Goal: Communication & Community: Answer question/provide support

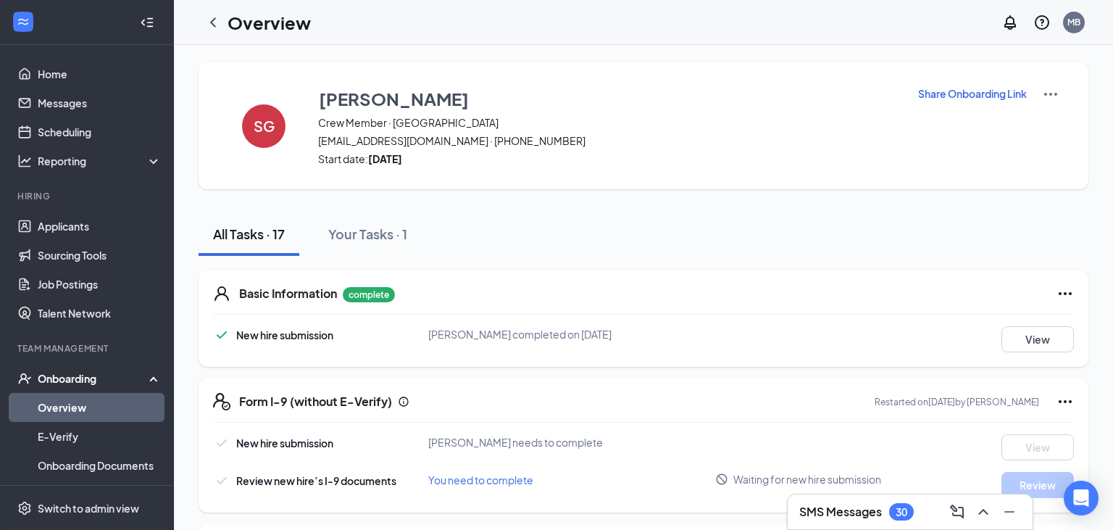
scroll to position [76, 0]
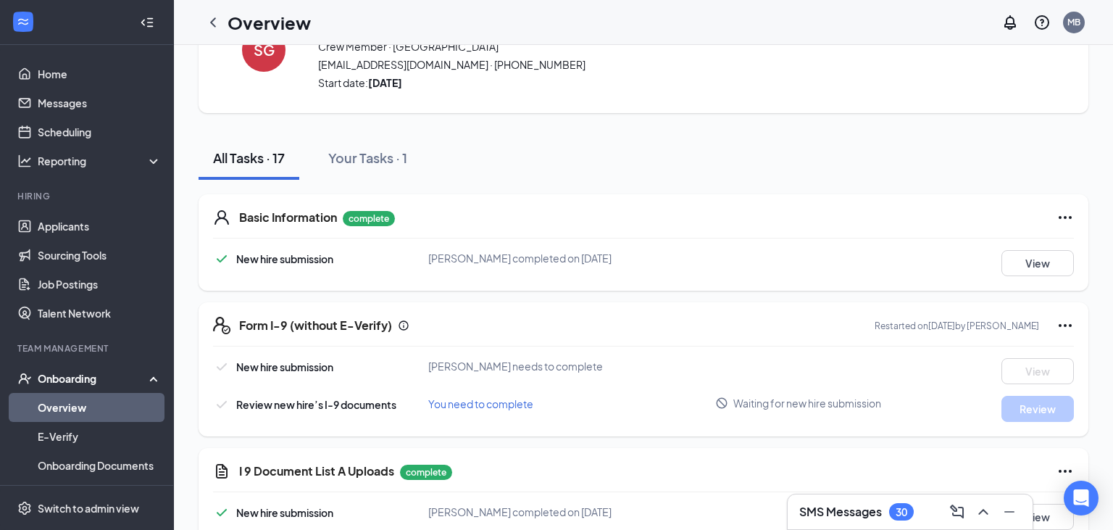
click at [791, 402] on span "Waiting for new hire submission" at bounding box center [807, 403] width 148 height 14
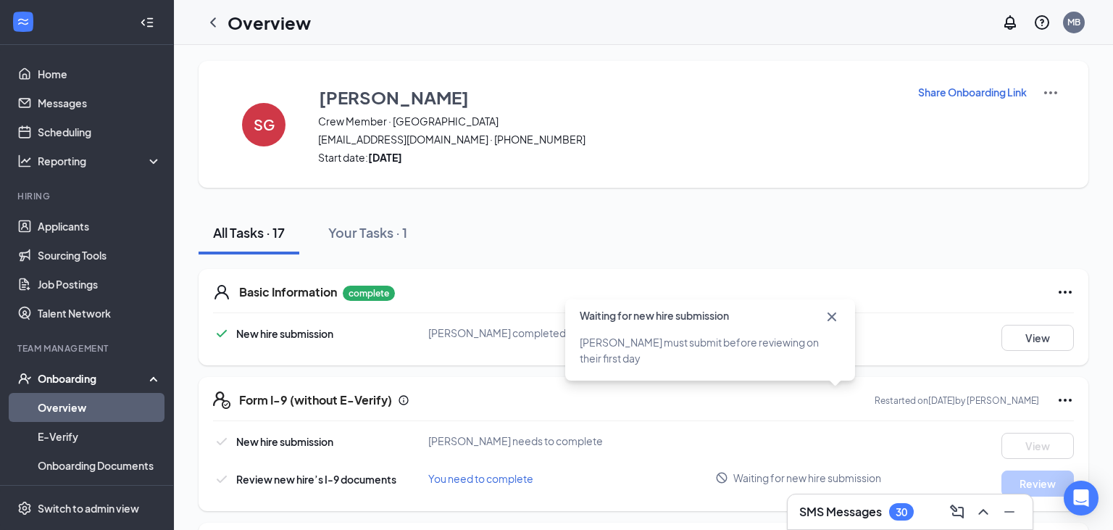
scroll to position [0, 0]
click at [861, 230] on div "All Tasks · 17 Your Tasks · 1" at bounding box center [644, 233] width 890 height 43
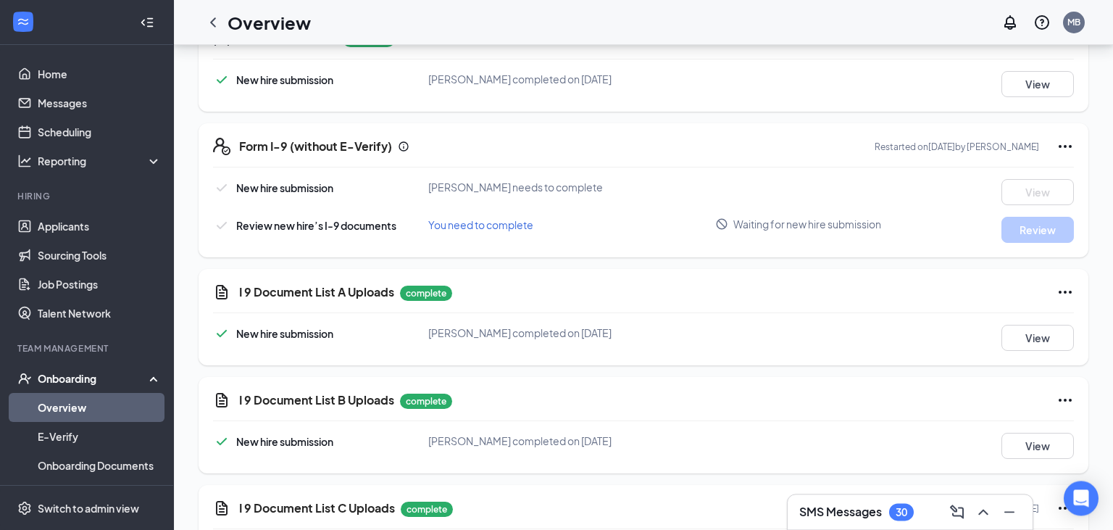
scroll to position [215, 0]
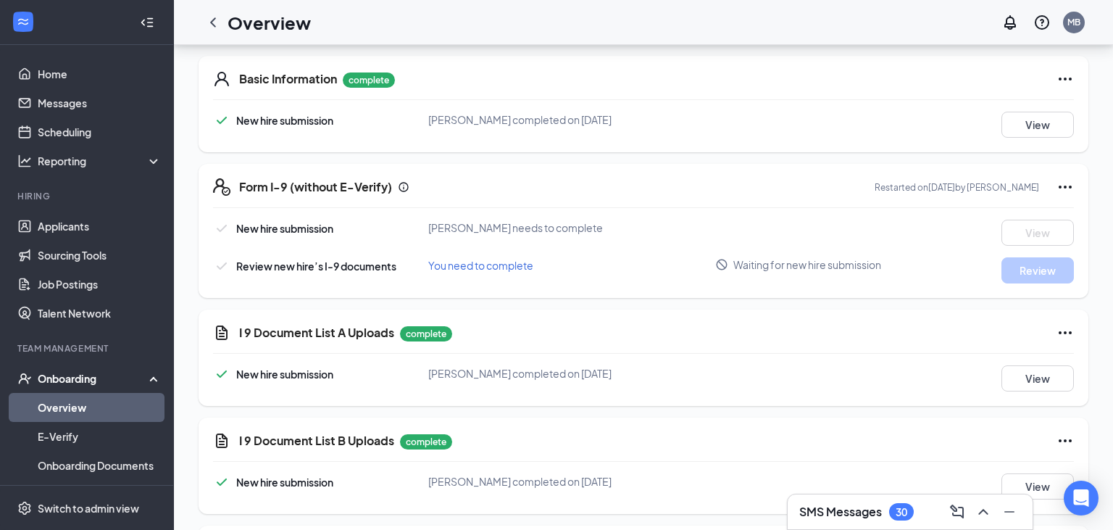
click at [81, 408] on link "Overview" at bounding box center [100, 407] width 124 height 29
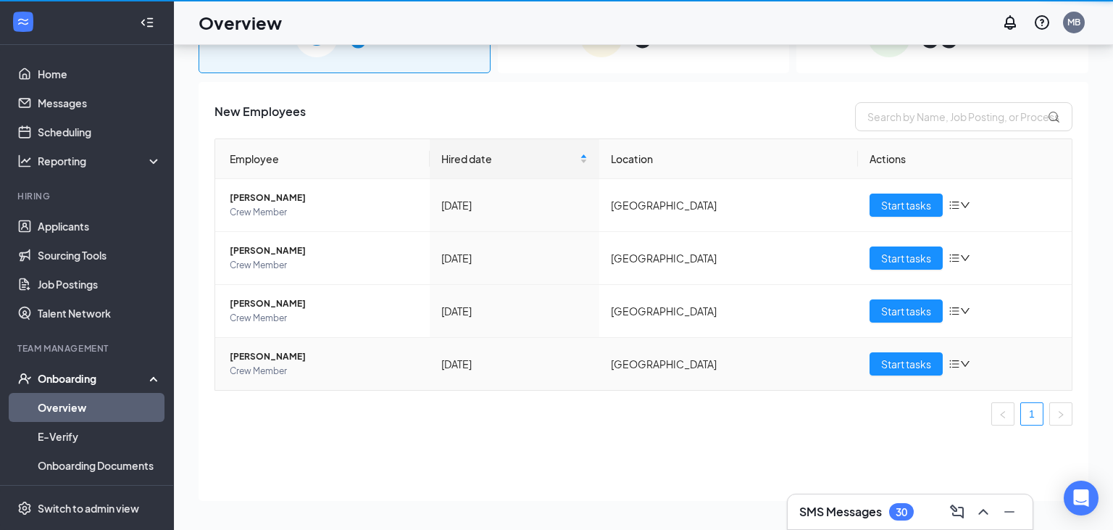
scroll to position [65, 0]
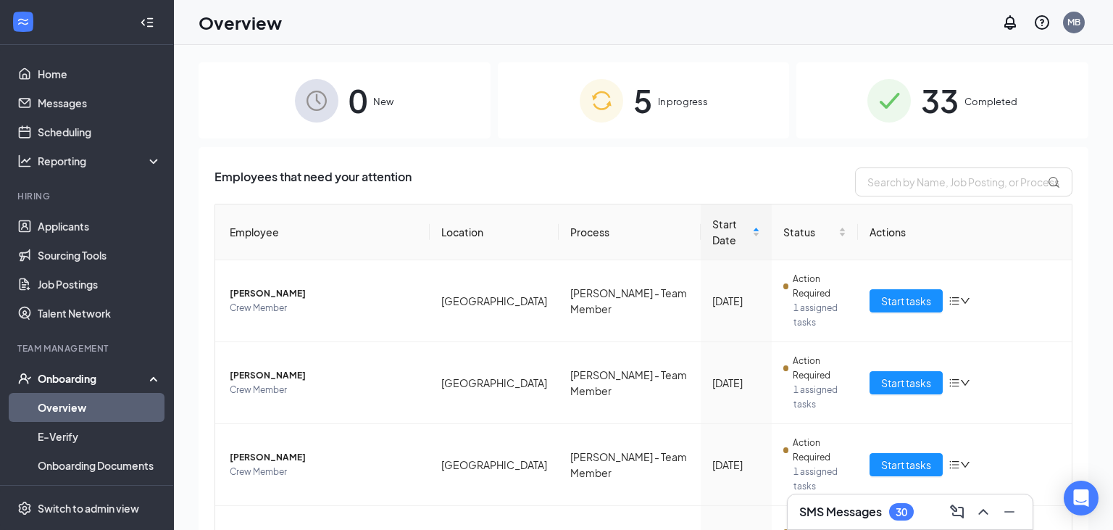
click at [639, 122] on span "5" at bounding box center [642, 100] width 19 height 50
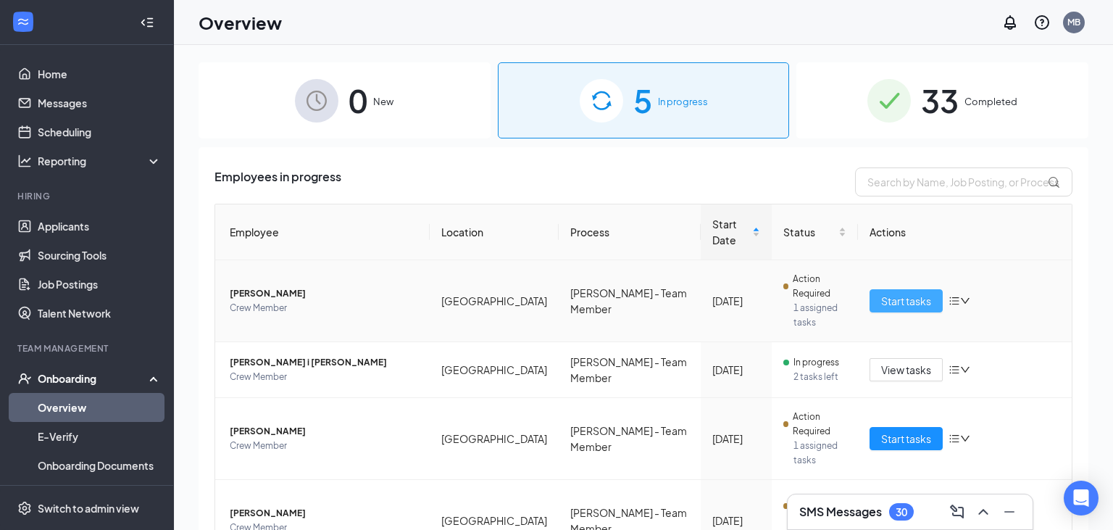
click at [909, 293] on span "Start tasks" at bounding box center [906, 301] width 50 height 16
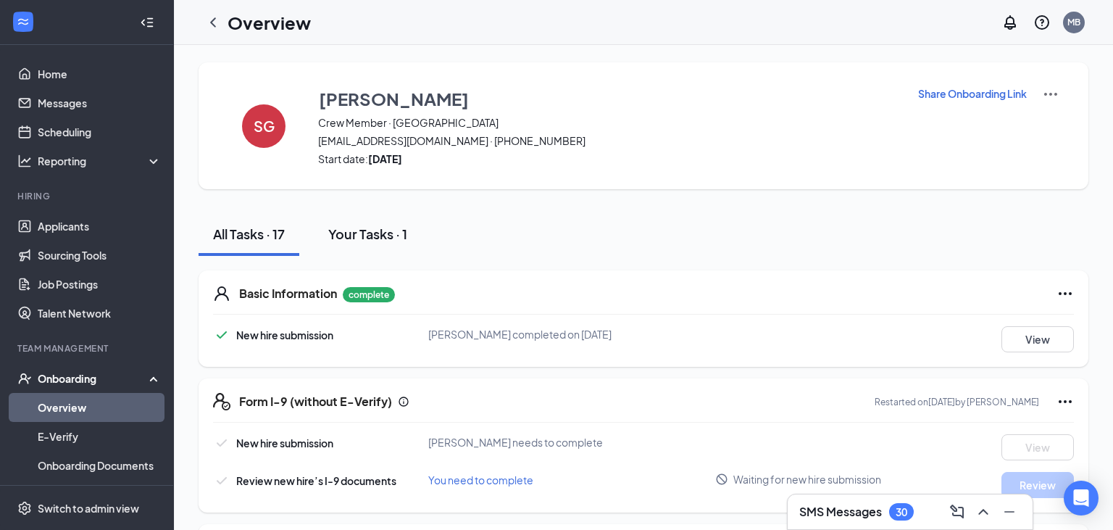
click at [351, 236] on div "Your Tasks · 1" at bounding box center [367, 234] width 79 height 18
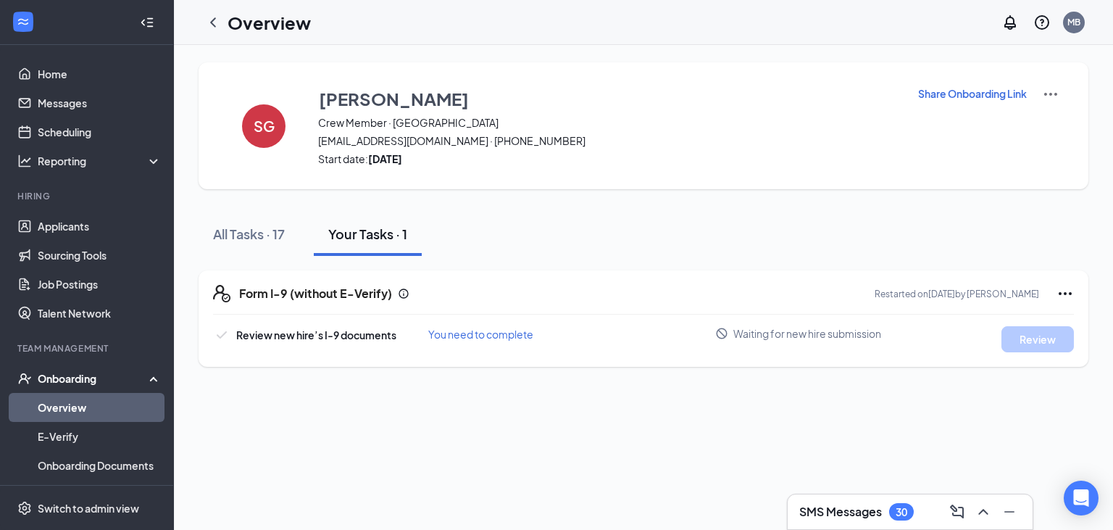
click at [675, 224] on div "All Tasks · 17 Your Tasks · 1" at bounding box center [644, 233] width 890 height 43
click at [59, 407] on link "Overview" at bounding box center [100, 407] width 124 height 29
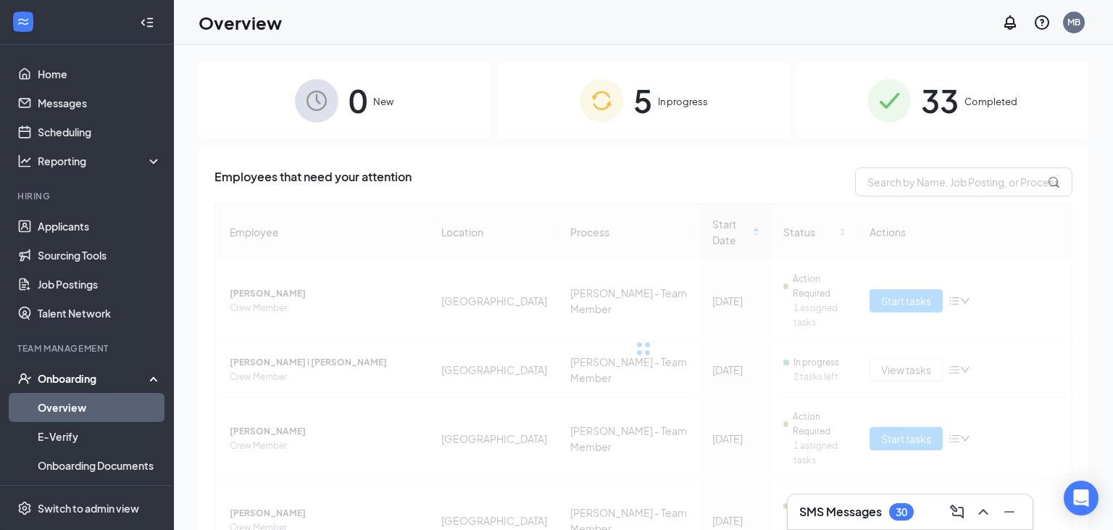
click at [692, 104] on span "In progress" at bounding box center [683, 101] width 50 height 14
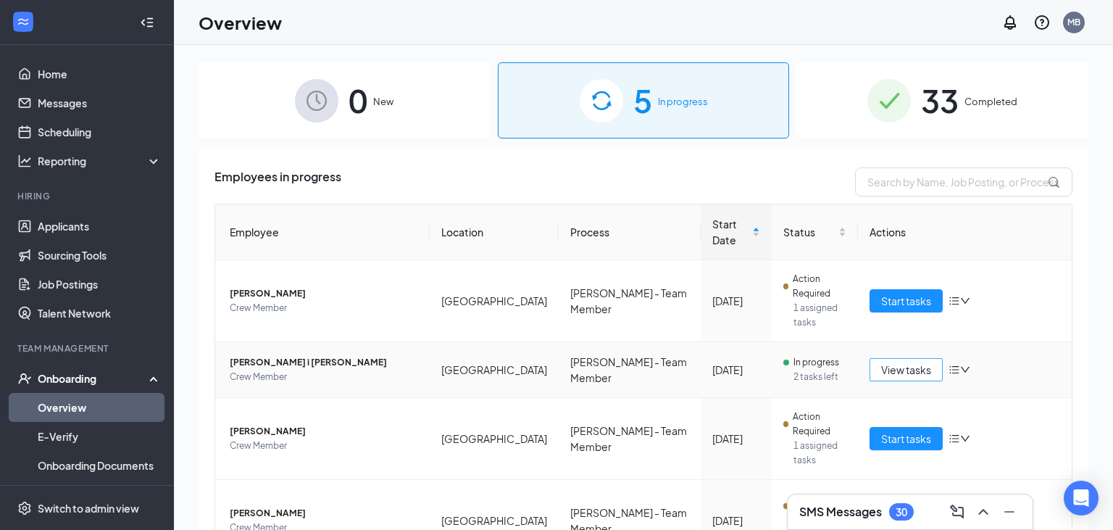
click at [918, 362] on span "View tasks" at bounding box center [906, 370] width 50 height 16
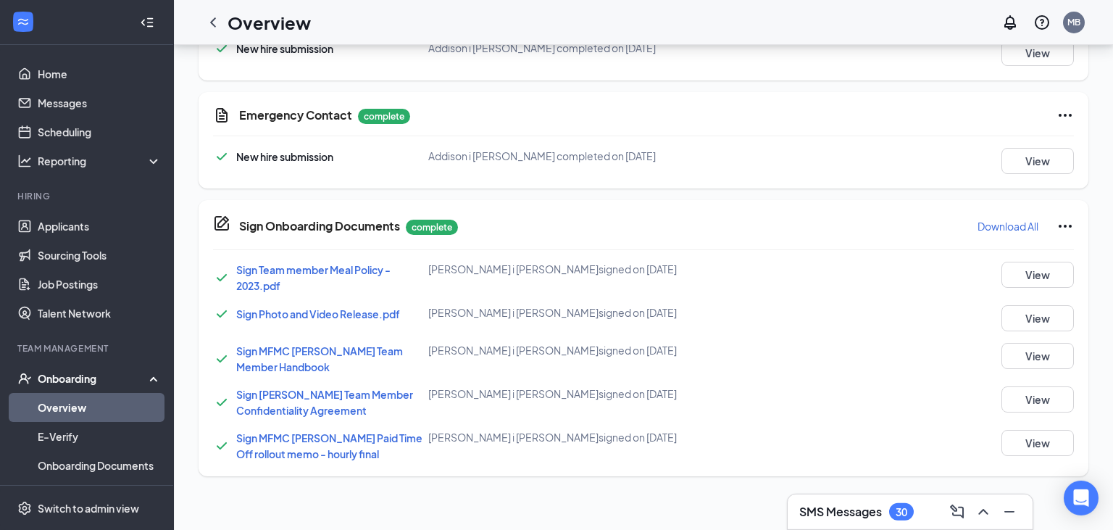
scroll to position [994, 0]
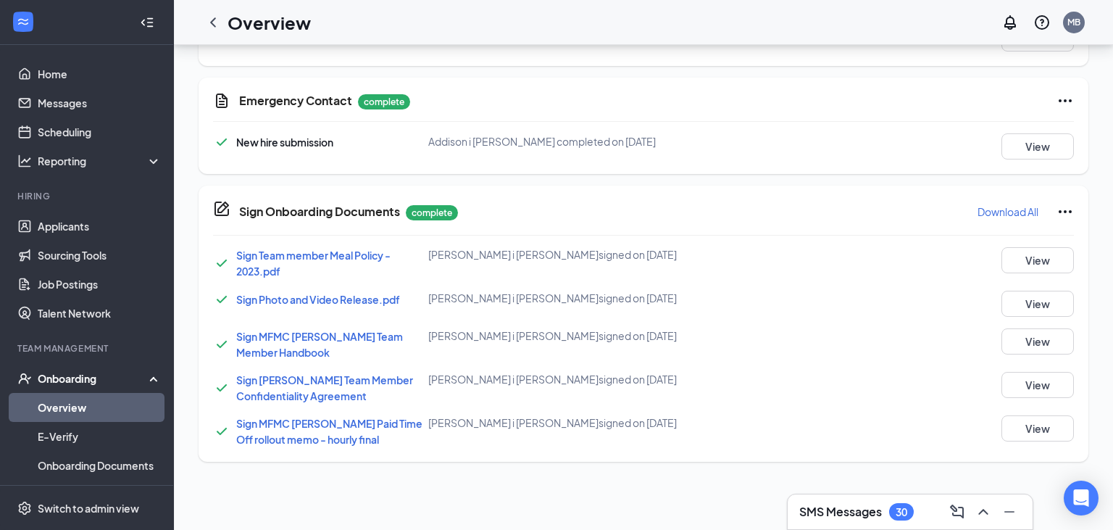
click at [834, 507] on h3 "SMS Messages" at bounding box center [840, 512] width 83 height 16
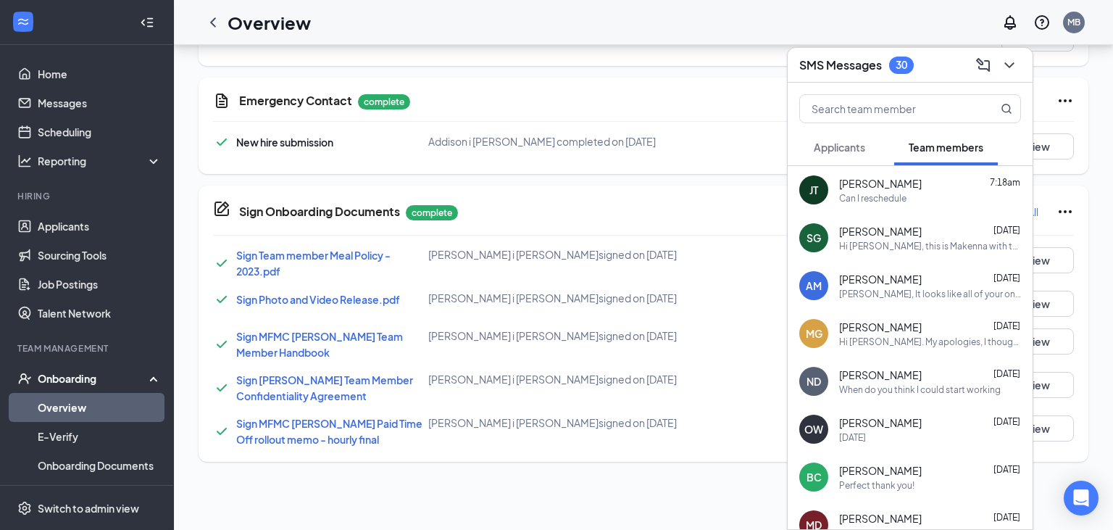
click at [880, 279] on span "[PERSON_NAME]" at bounding box center [880, 279] width 83 height 14
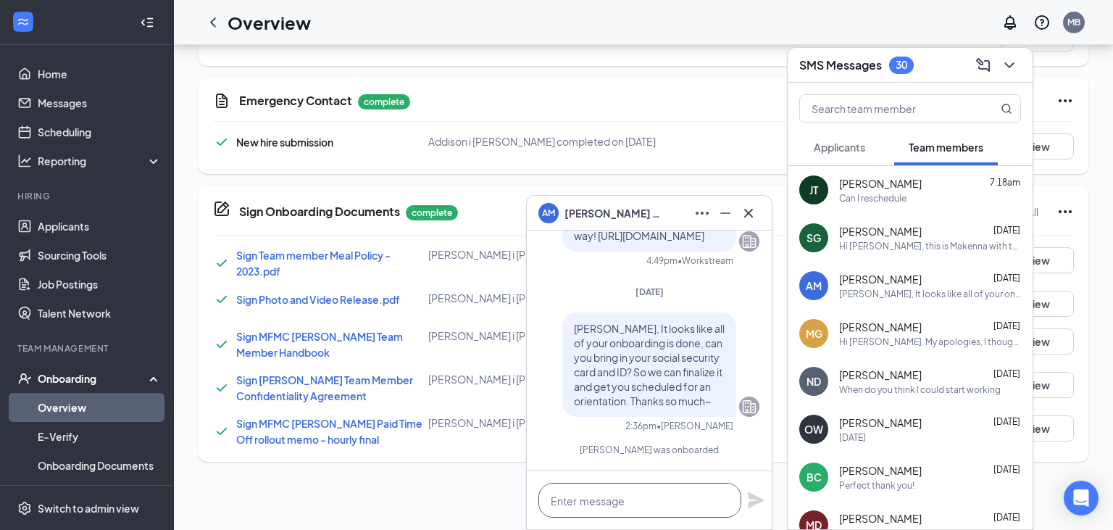
click at [628, 503] on textarea at bounding box center [640, 500] width 203 height 35
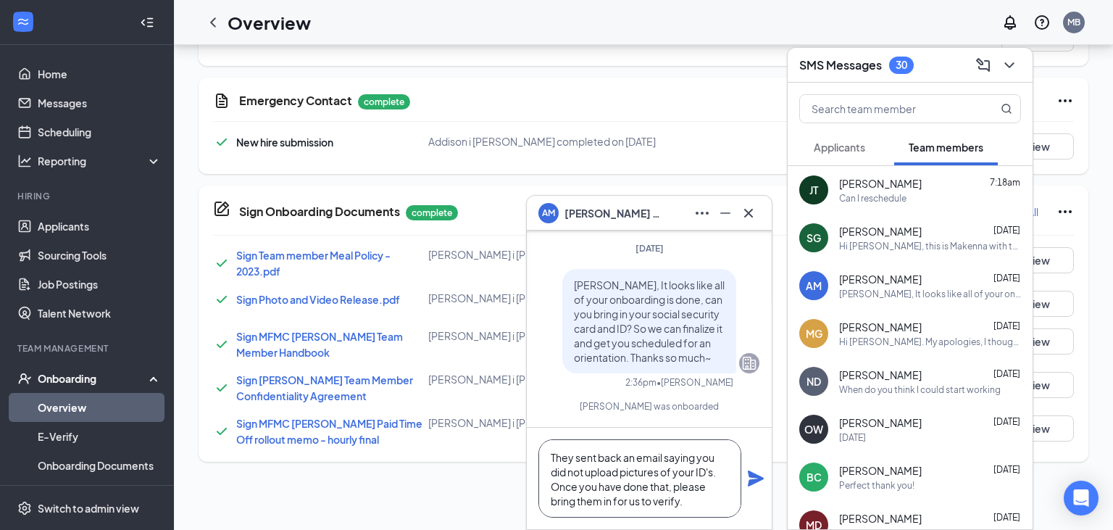
scroll to position [6, 0]
type textarea "They sent back an email saying you did not upload pictures of your ID's. Once y…"
click at [757, 481] on icon "Plane" at bounding box center [756, 478] width 16 height 16
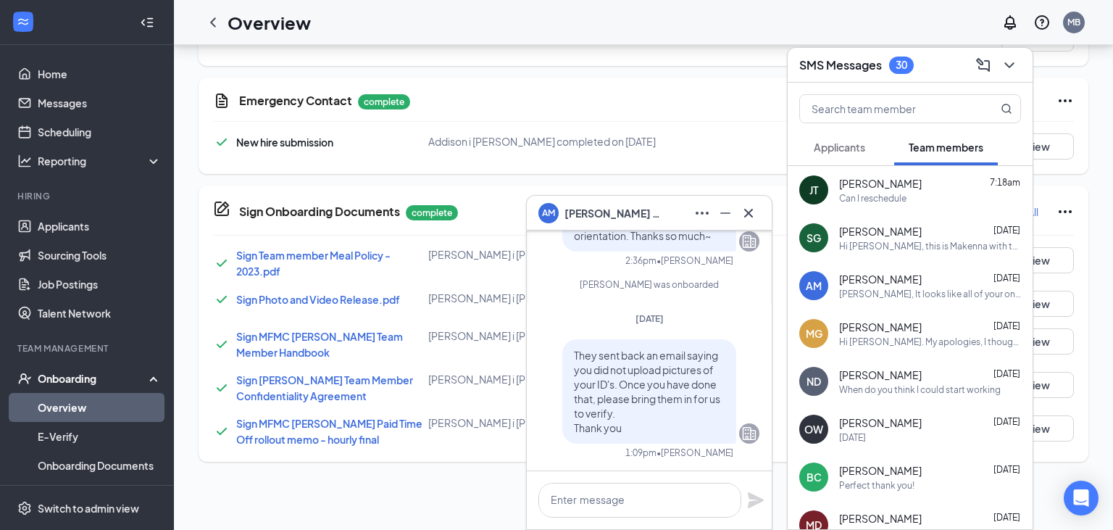
scroll to position [0, 0]
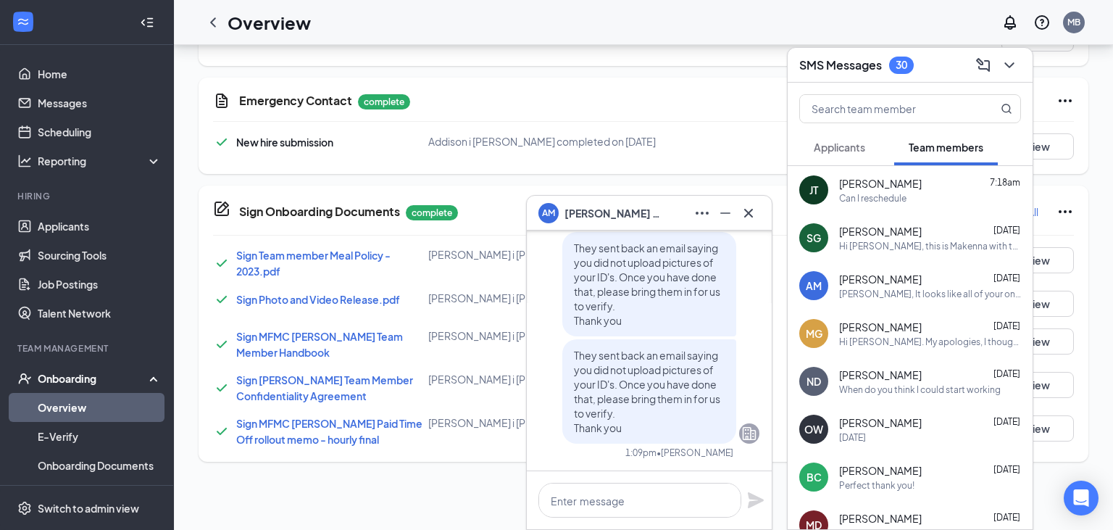
click at [918, 204] on div "Can I reschedule" at bounding box center [930, 198] width 182 height 12
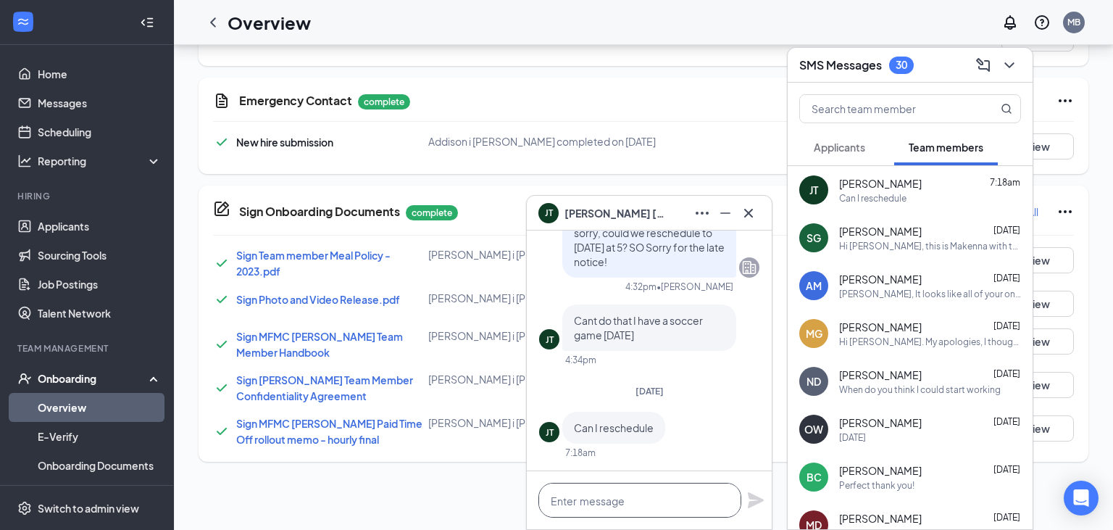
click at [663, 506] on textarea at bounding box center [640, 500] width 203 height 35
click at [642, 499] on textarea at bounding box center [640, 500] width 203 height 35
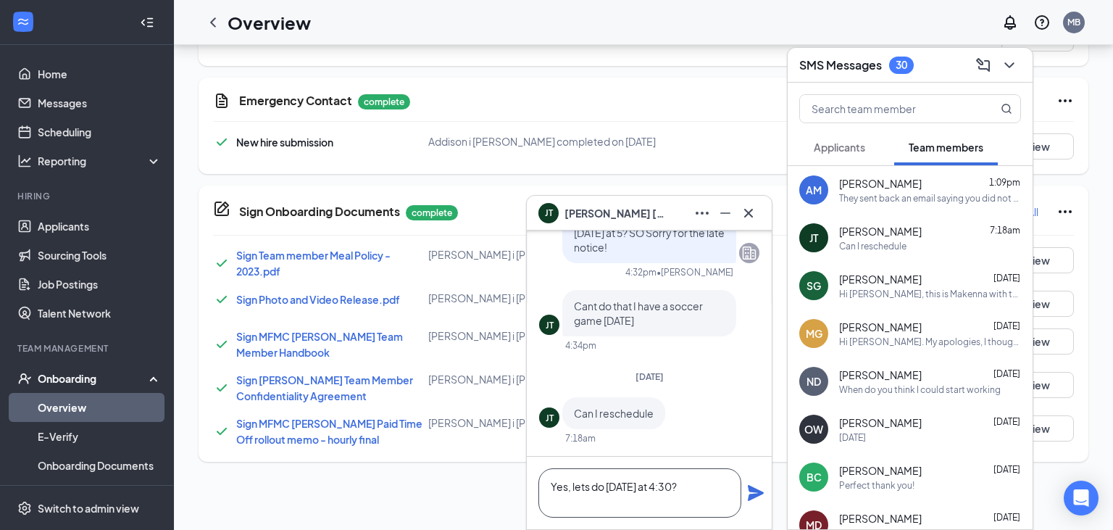
type textarea "Yes, lets do [DATE] at 4:30?"
click at [757, 497] on icon "Plane" at bounding box center [756, 493] width 16 height 16
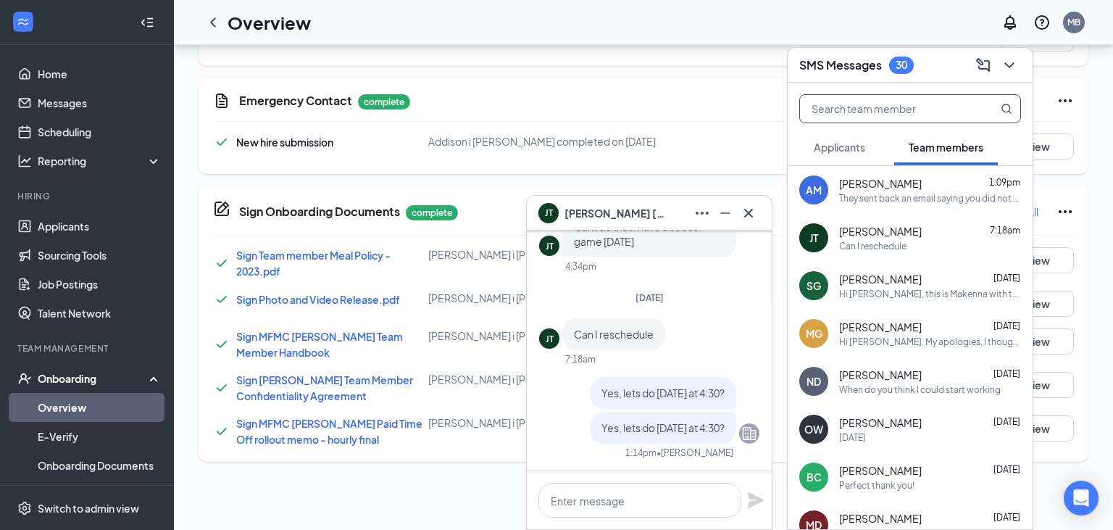
click at [903, 117] on input "text" at bounding box center [886, 109] width 172 height 28
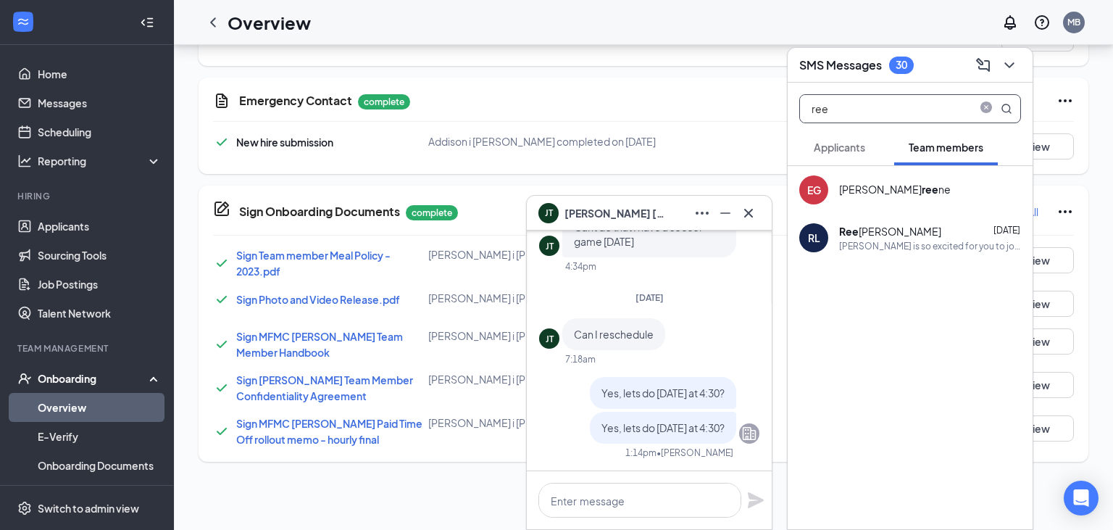
type input "ree"
click at [891, 233] on div "Ree [PERSON_NAME]" at bounding box center [890, 231] width 102 height 14
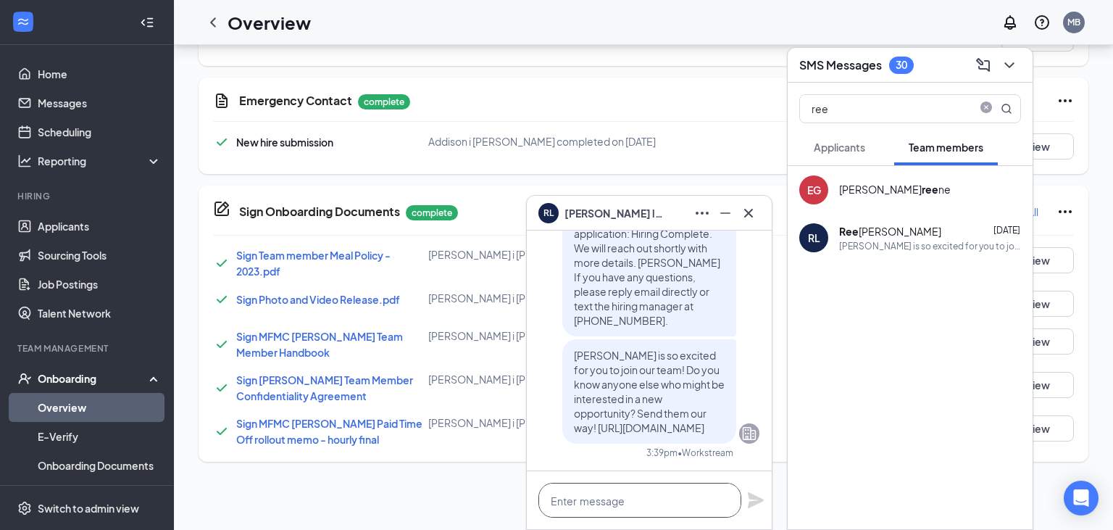
click at [607, 495] on textarea at bounding box center [640, 500] width 203 height 35
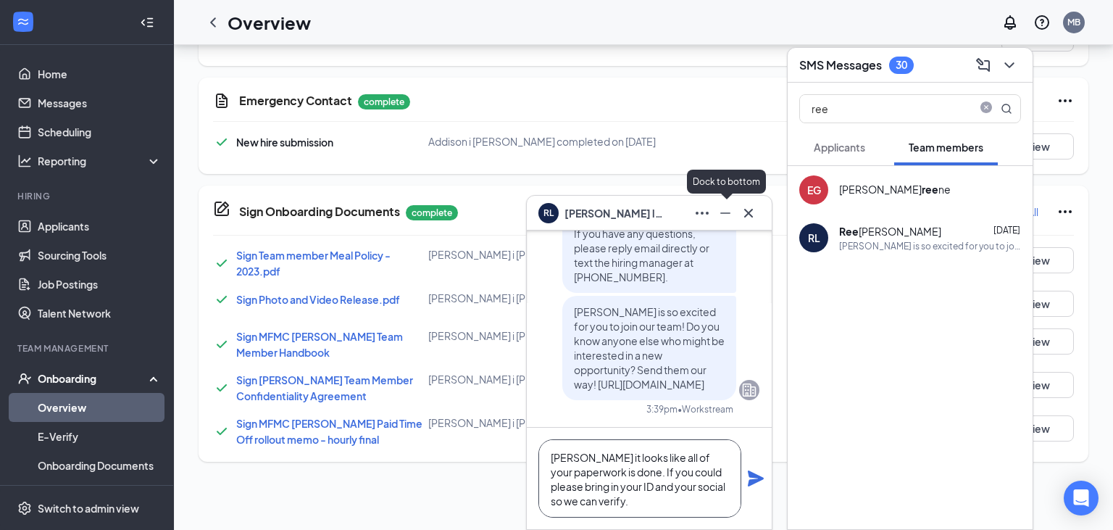
type textarea "[PERSON_NAME] it looks like all of your paperwork is done. If you could please …"
click at [725, 213] on icon "Minimize" at bounding box center [725, 212] width 17 height 17
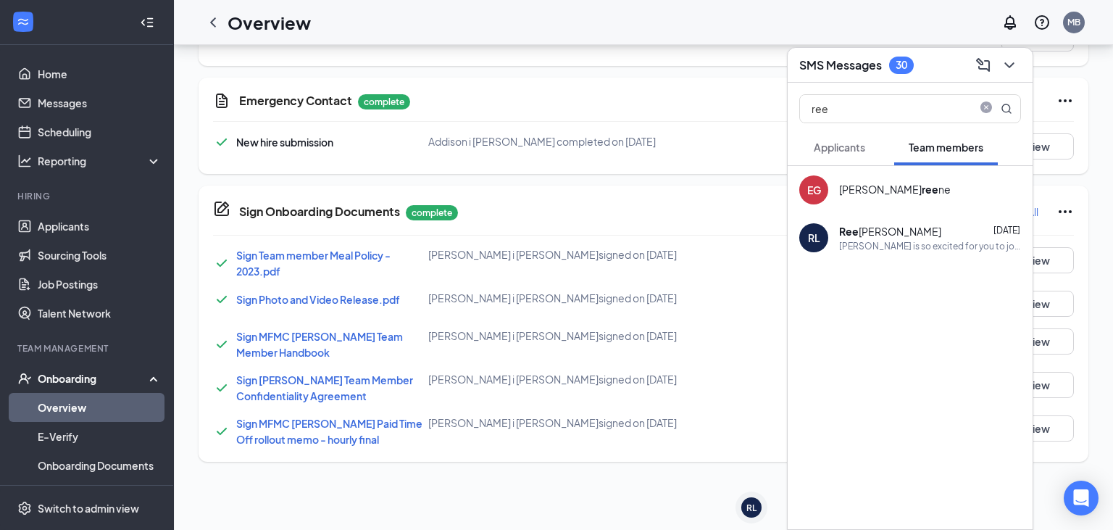
click at [669, 167] on div "Emergency Contact complete New hire submission Addison i [GEOGRAPHIC_DATA] comp…" at bounding box center [644, 126] width 890 height 96
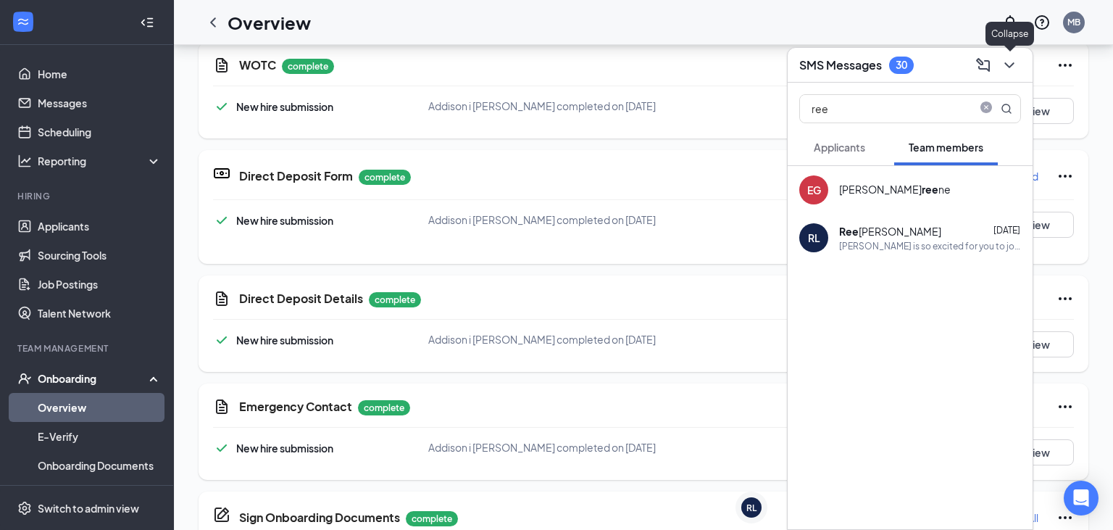
click at [1010, 70] on icon "ChevronDown" at bounding box center [1009, 65] width 17 height 17
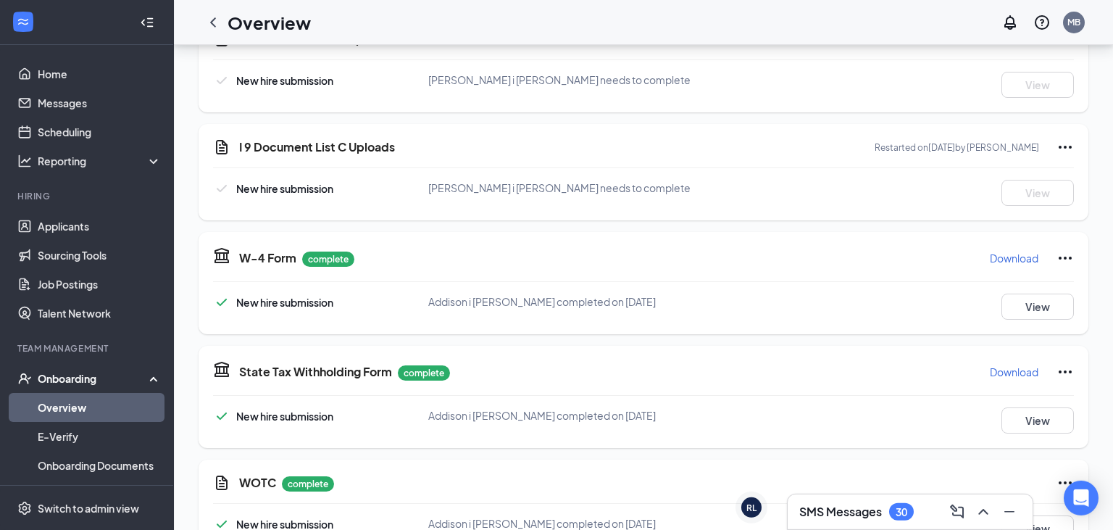
scroll to position [459, 0]
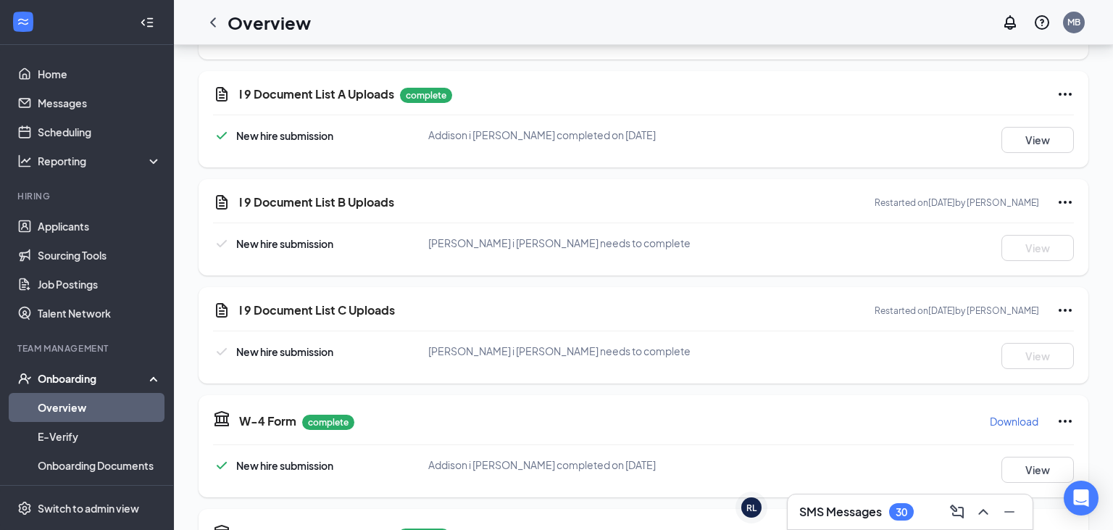
click at [841, 522] on div "SMS Messages 30" at bounding box center [910, 511] width 222 height 23
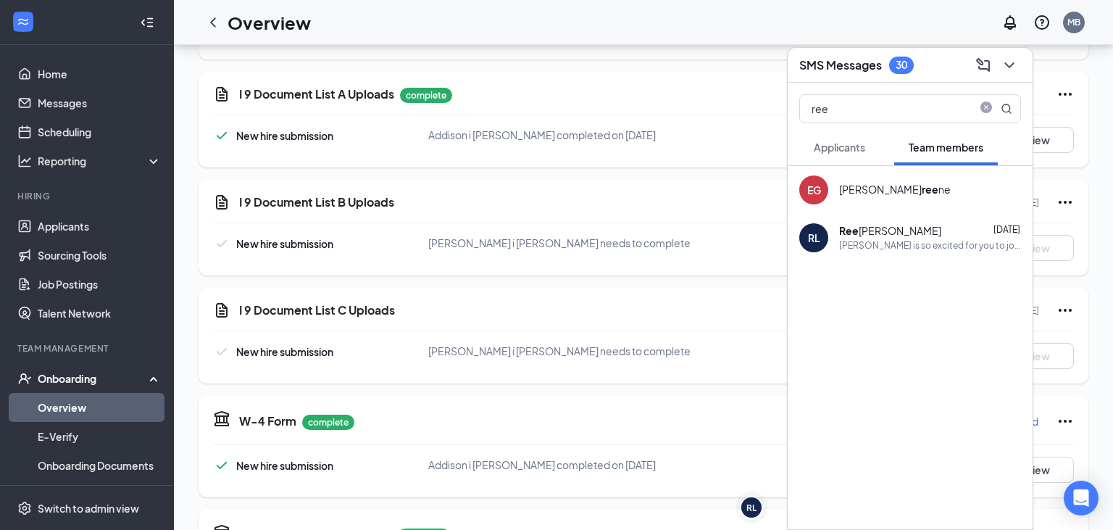
click at [882, 238] on div "Ree [PERSON_NAME]" at bounding box center [890, 231] width 102 height 14
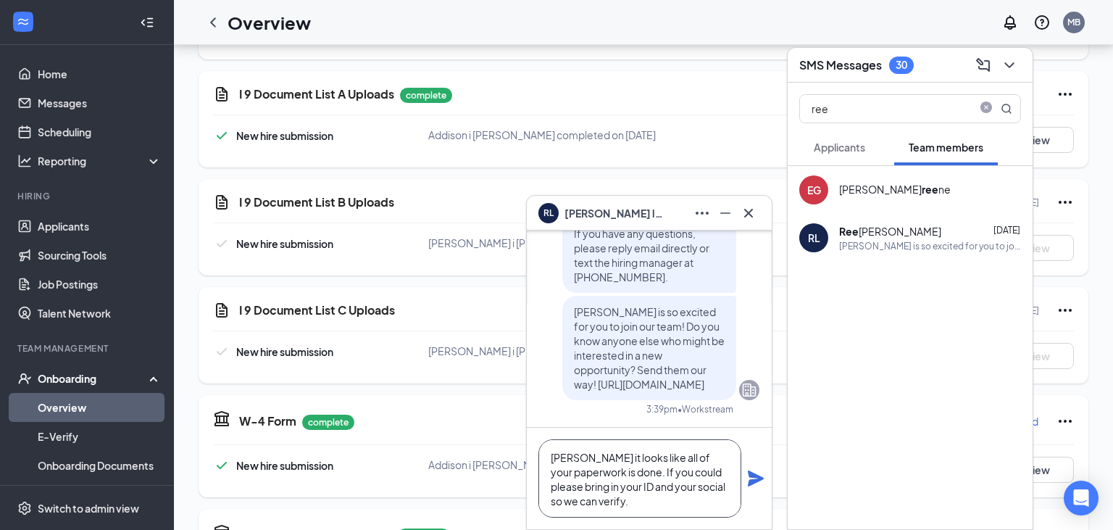
drag, startPoint x: 647, startPoint y: 502, endPoint x: 528, endPoint y: 457, distance: 128.0
click at [539, 454] on textarea "[PERSON_NAME] it looks like all of your paperwork is done. If you could please …" at bounding box center [640, 478] width 203 height 78
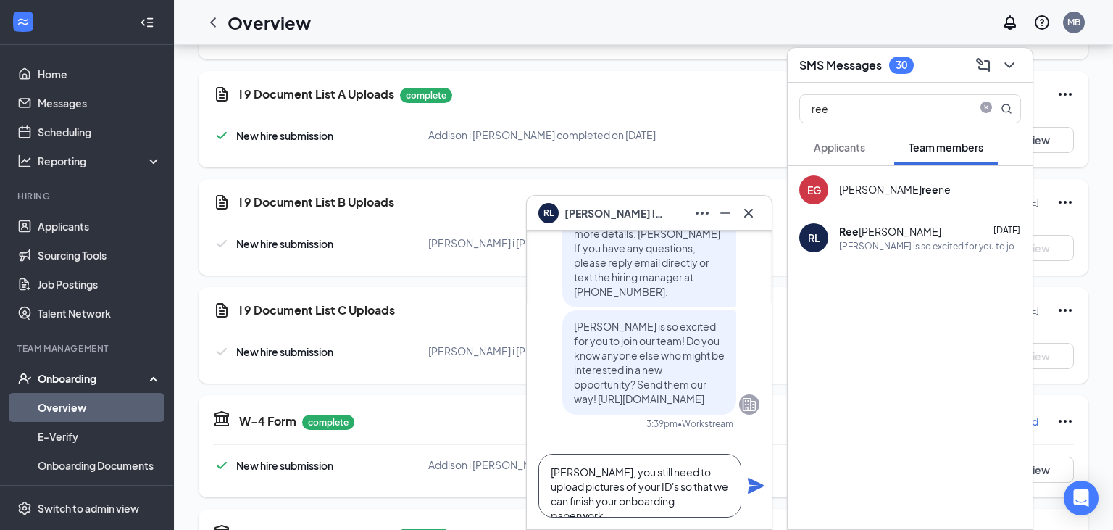
click at [611, 509] on textarea "[PERSON_NAME], you still need to upload pictures of your ID's so that we can fi…" at bounding box center [640, 486] width 203 height 64
click at [724, 502] on textarea "[PERSON_NAME], you still need to upload pictures of your ID's so that we can fi…" at bounding box center [640, 486] width 203 height 64
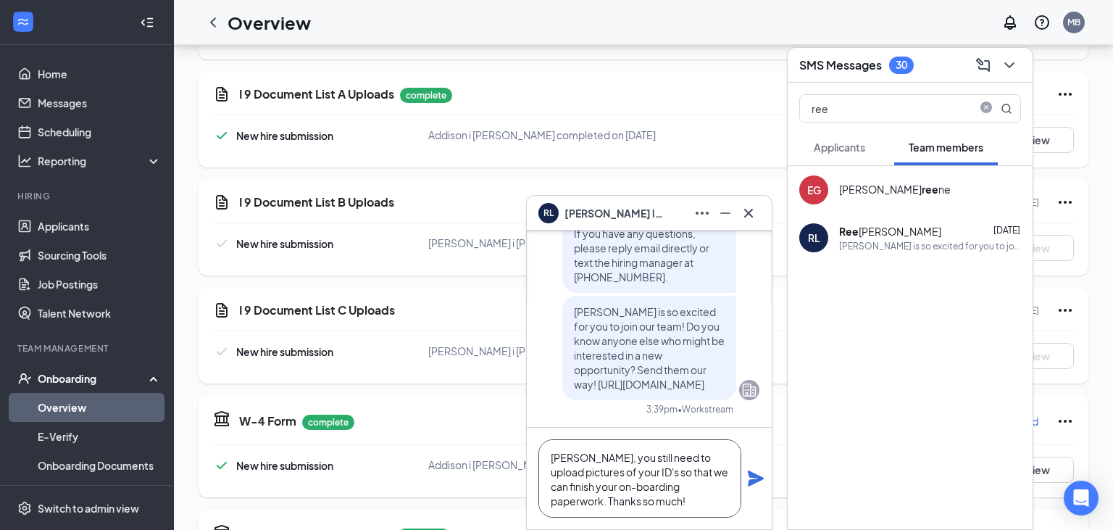
scroll to position [6, 0]
type textarea "[PERSON_NAME], you still need to upload pictures of your ID's so that we can fi…"
click at [749, 477] on icon "Plane" at bounding box center [755, 478] width 17 height 17
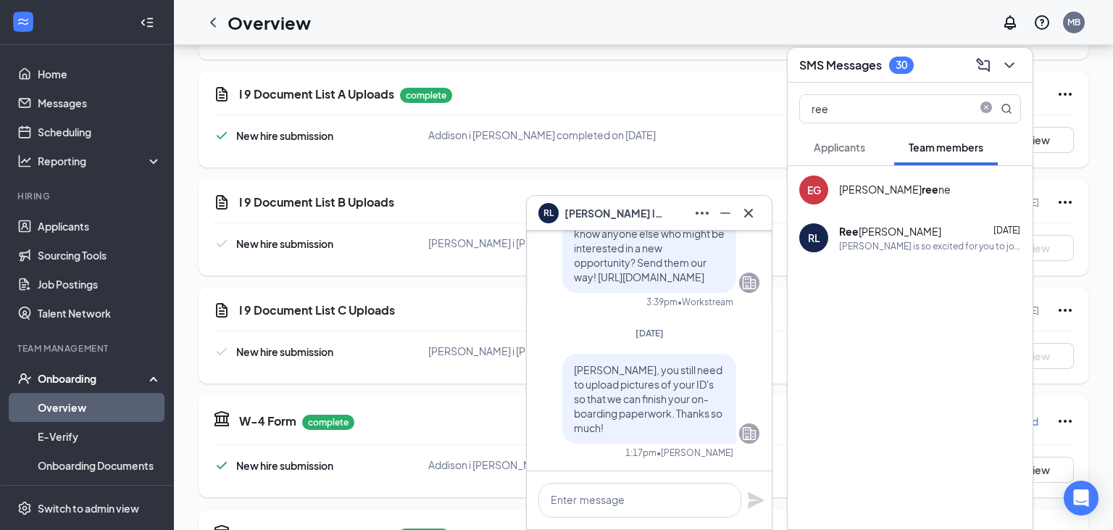
scroll to position [0, 0]
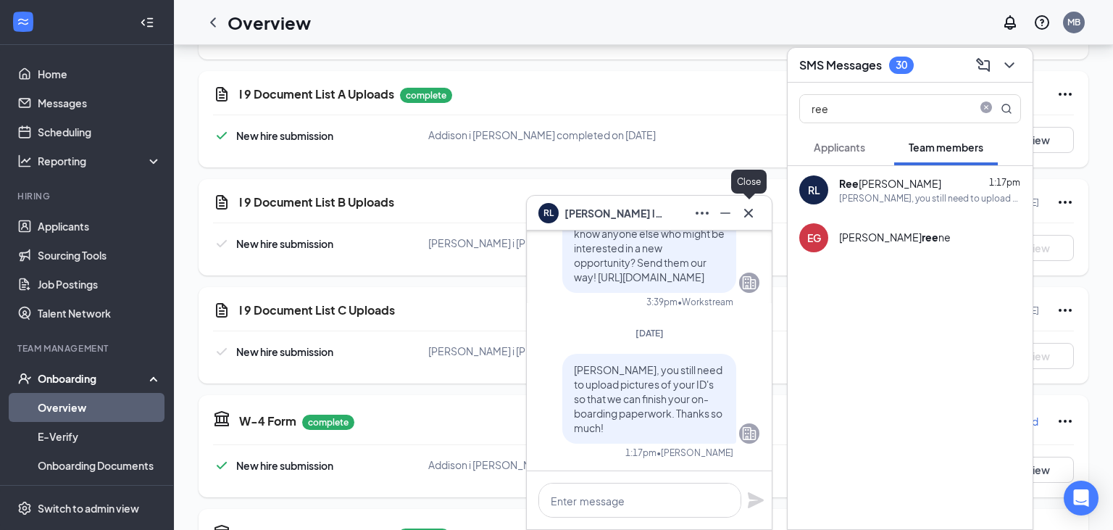
click at [749, 210] on icon "Cross" at bounding box center [748, 212] width 17 height 17
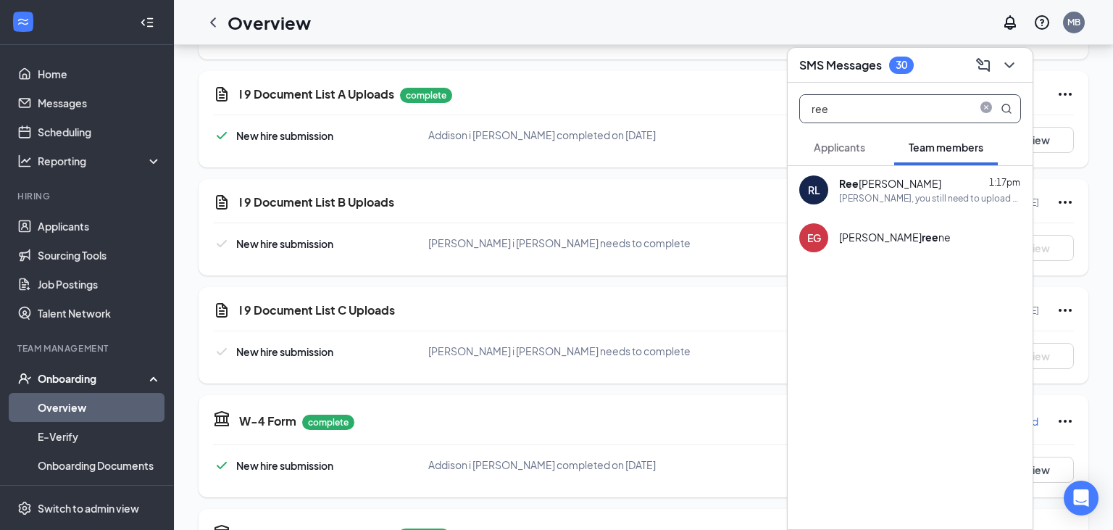
drag, startPoint x: 870, startPoint y: 117, endPoint x: 804, endPoint y: 126, distance: 66.5
click at [804, 122] on input "ree" at bounding box center [886, 109] width 172 height 28
type input "mic"
click at [894, 192] on div "Hi [PERSON_NAME]. My apologies, I thought I had sent your onboarding info last …" at bounding box center [930, 198] width 182 height 12
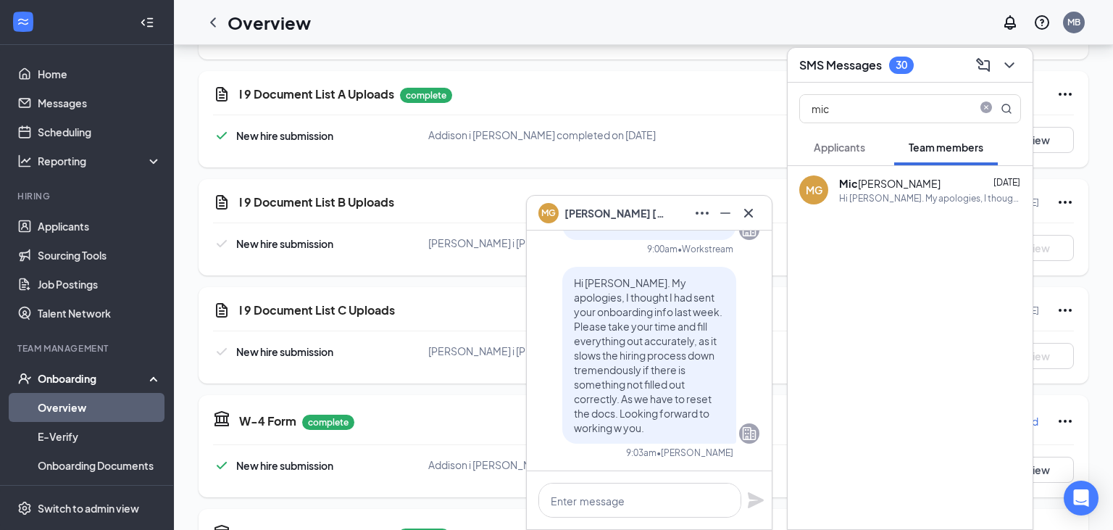
click at [625, 218] on span "[PERSON_NAME]" at bounding box center [615, 213] width 101 height 16
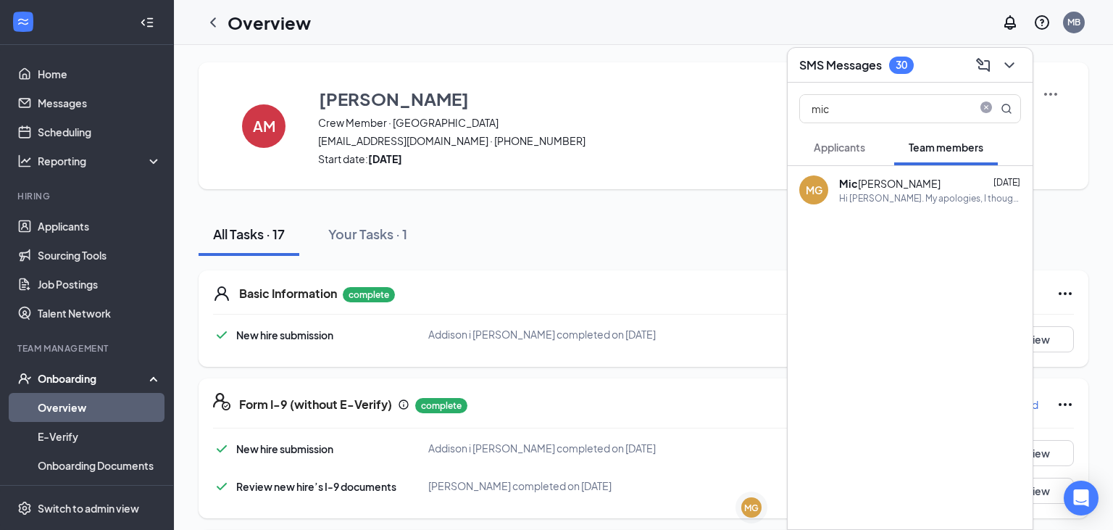
click at [77, 404] on link "Overview" at bounding box center [100, 407] width 124 height 29
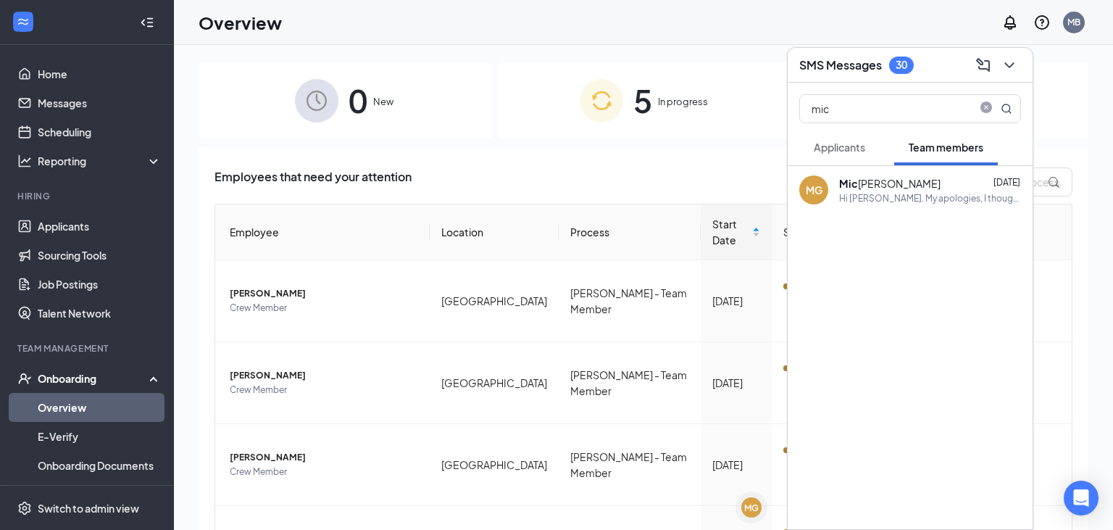
click at [706, 100] on span "In progress" at bounding box center [683, 101] width 50 height 14
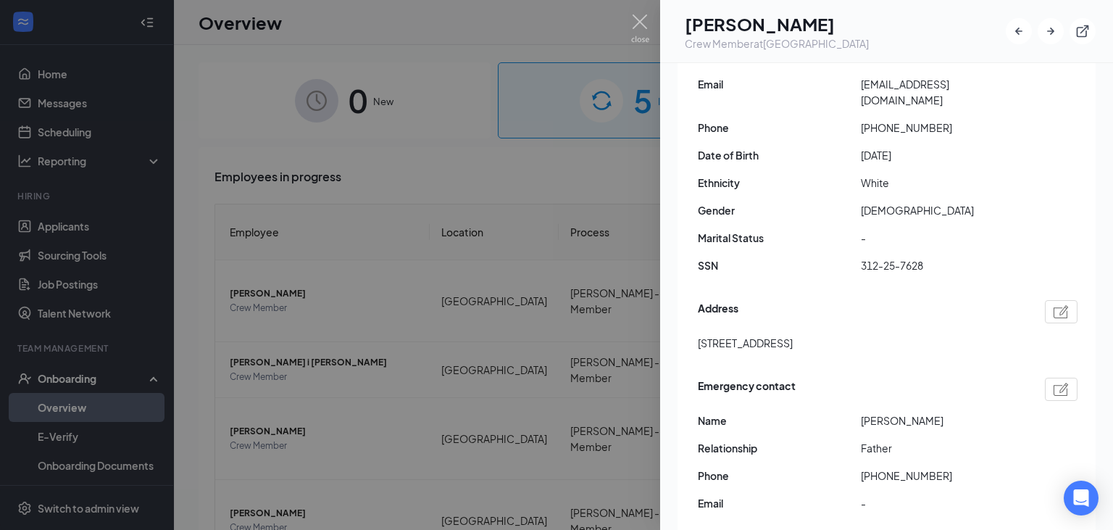
scroll to position [229, 0]
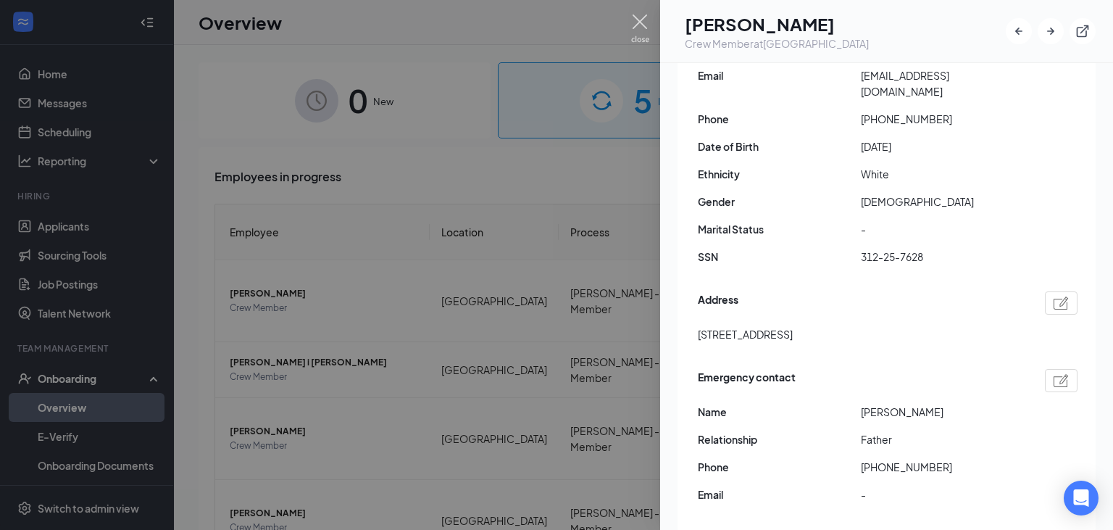
click at [644, 28] on img at bounding box center [640, 28] width 18 height 28
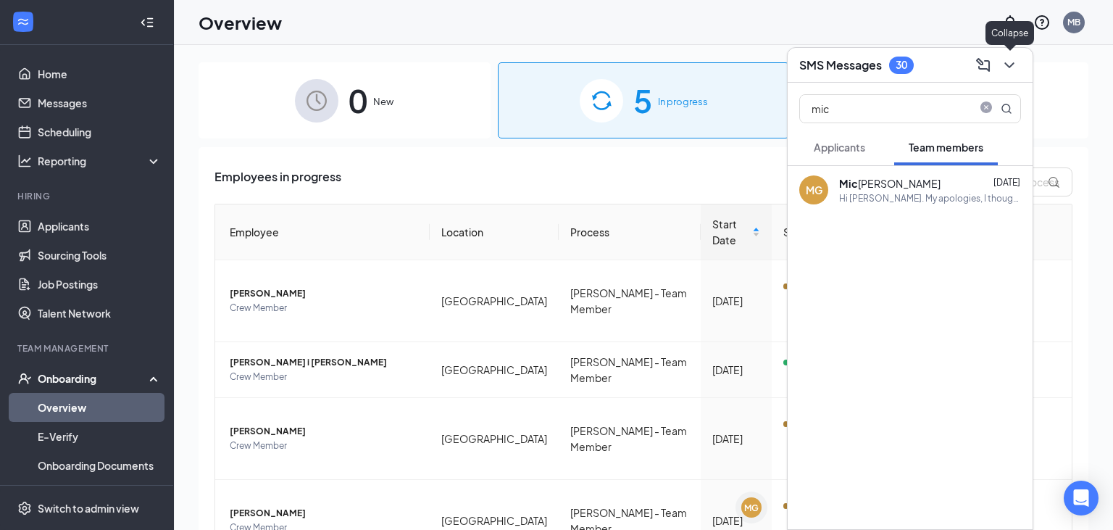
click at [1013, 62] on icon "ChevronDown" at bounding box center [1009, 65] width 17 height 17
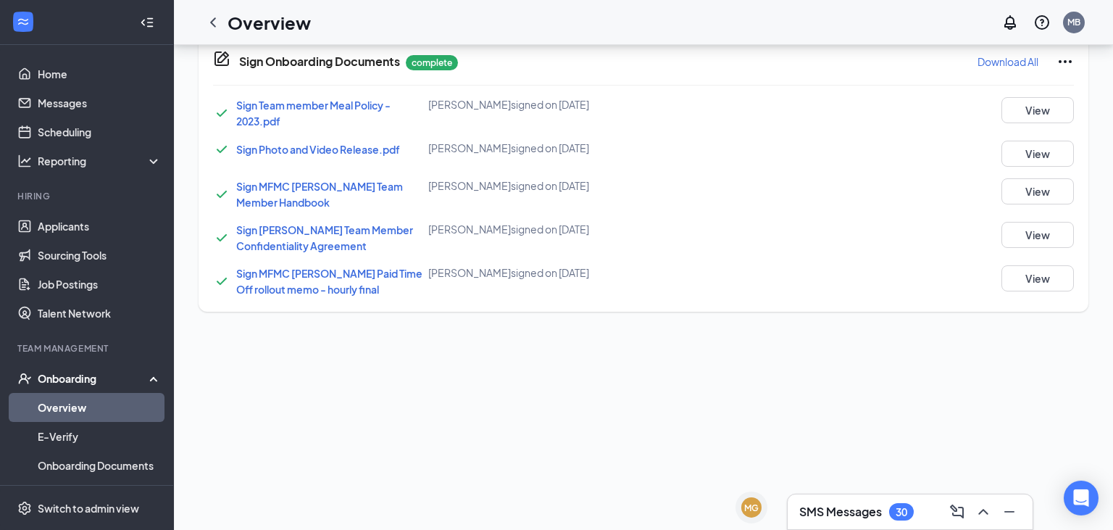
scroll to position [1148, 0]
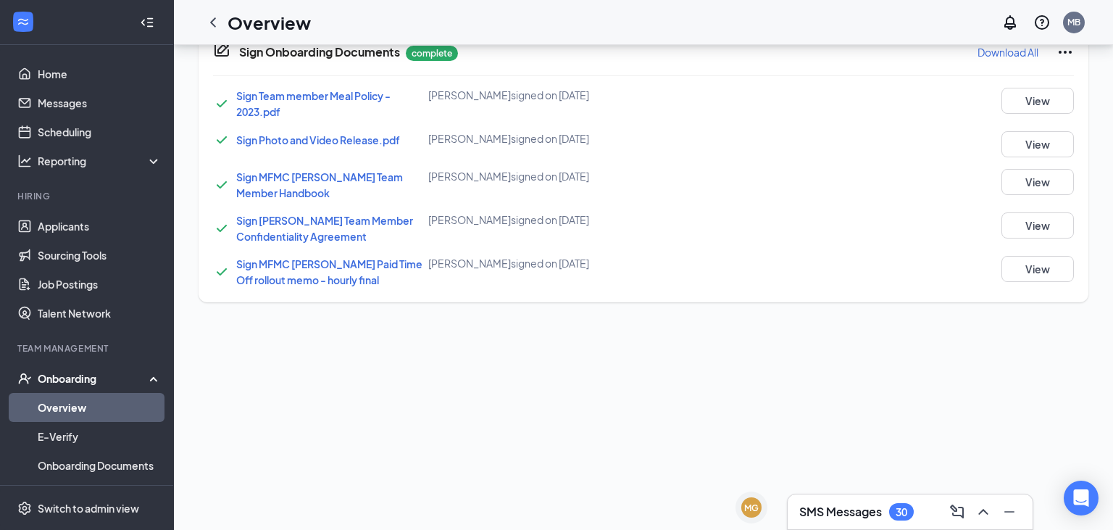
click at [932, 512] on div "SMS Messages 30" at bounding box center [910, 511] width 222 height 23
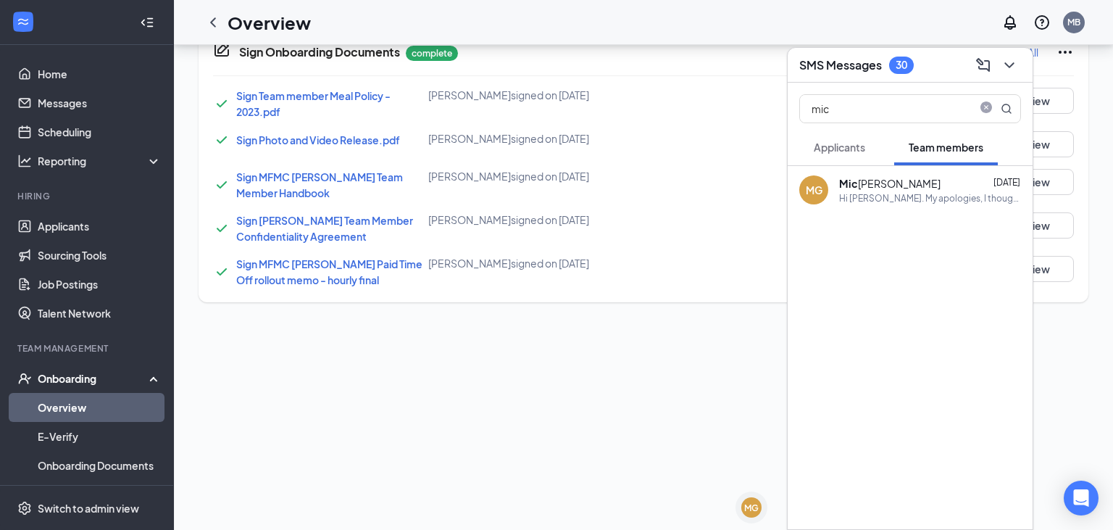
click at [906, 181] on div "[PERSON_NAME]" at bounding box center [889, 183] width 101 height 14
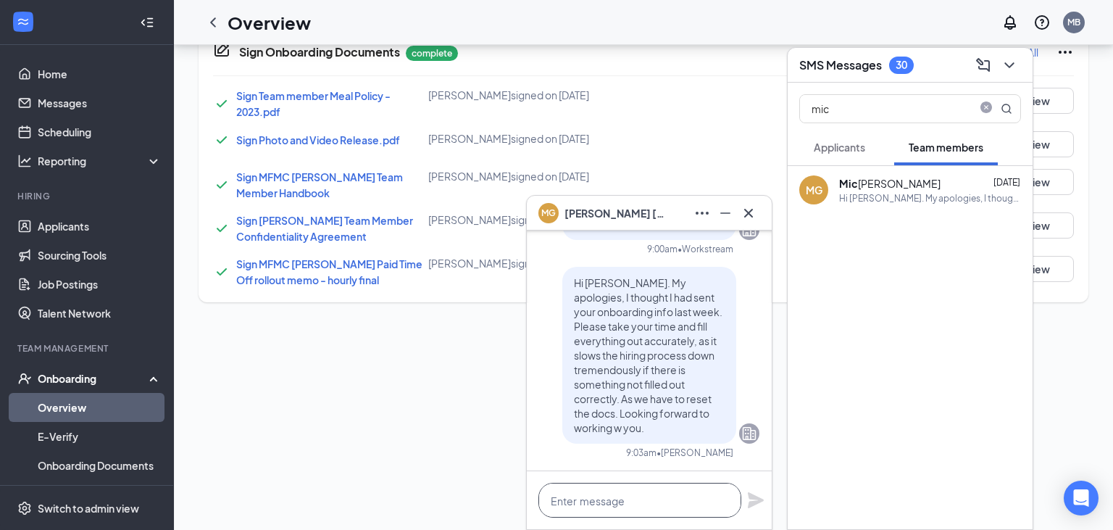
click at [633, 502] on textarea at bounding box center [640, 500] width 203 height 35
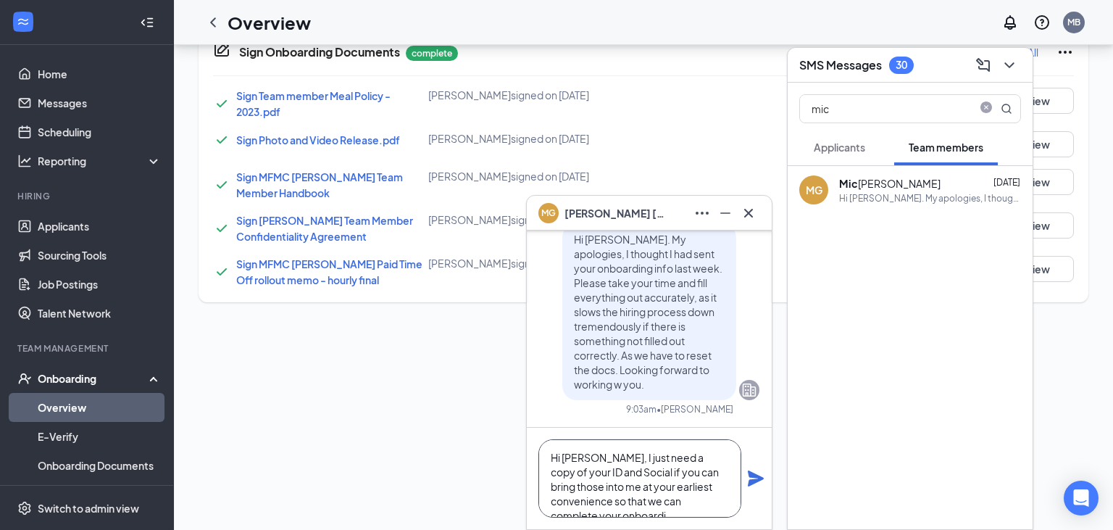
scroll to position [4, 0]
type textarea "Hi [PERSON_NAME], I just need a copy of your ID and Social if you can bring tho…"
click at [755, 485] on icon "Plane" at bounding box center [755, 478] width 17 height 17
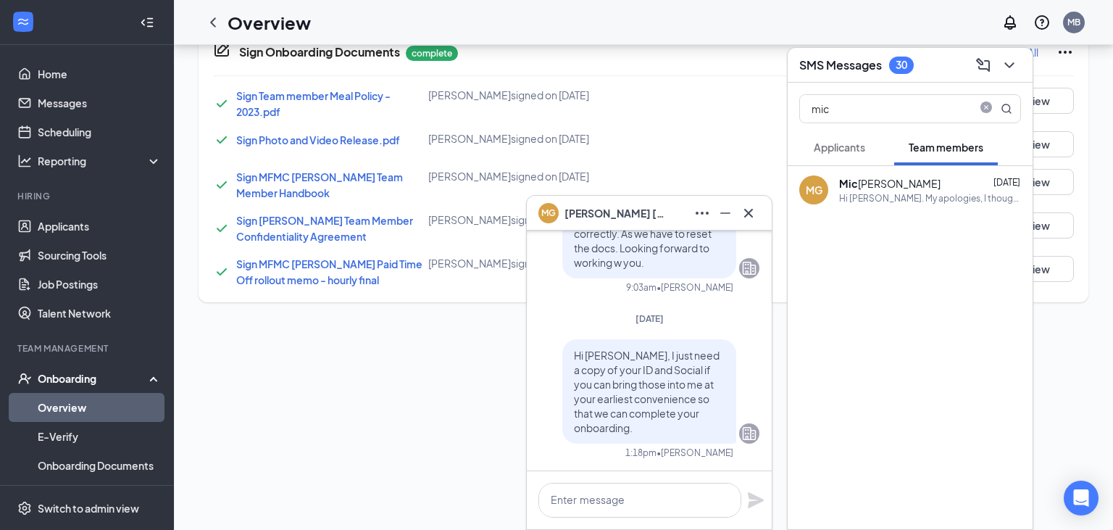
scroll to position [0, 0]
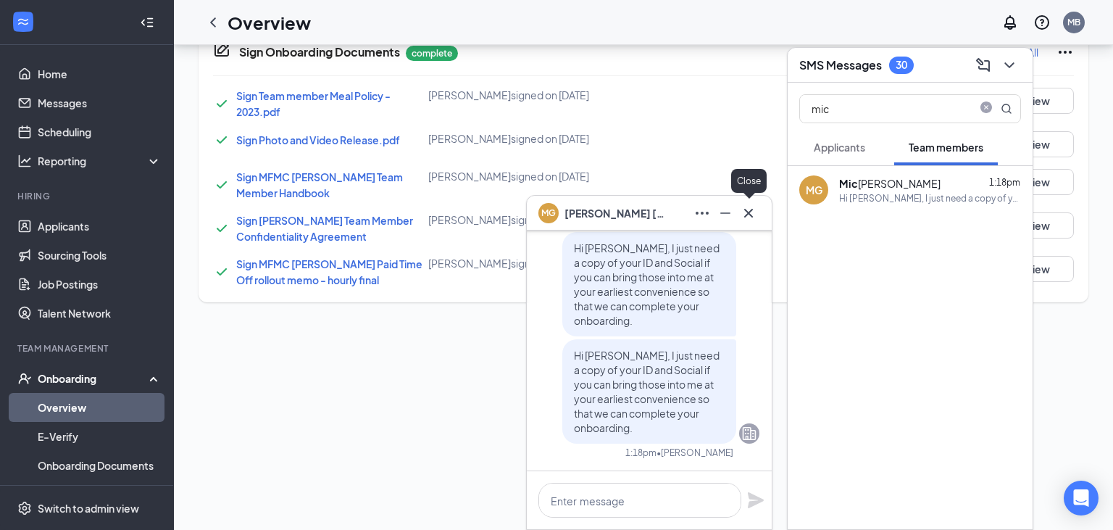
click at [746, 216] on icon "Cross" at bounding box center [748, 212] width 17 height 17
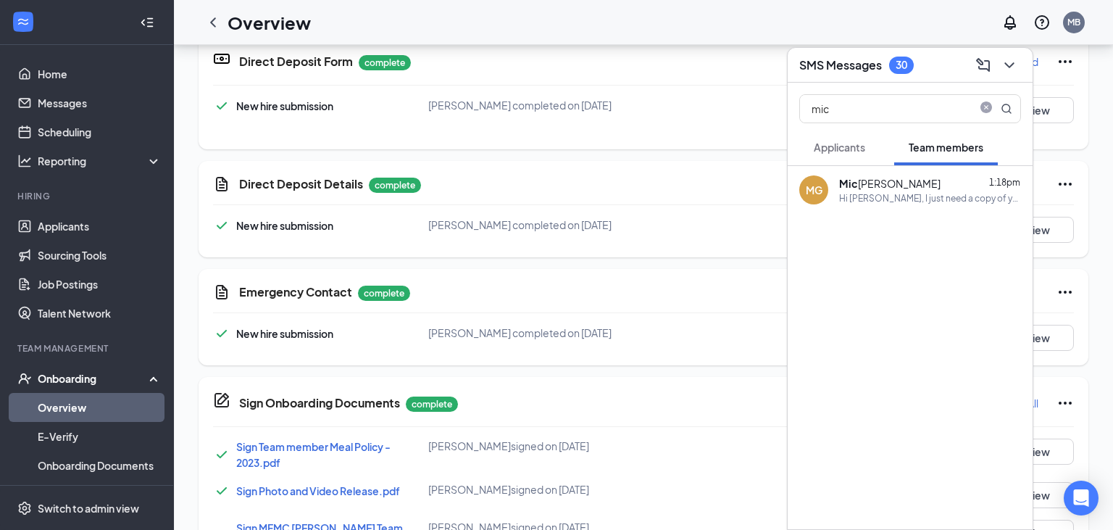
click at [85, 402] on link "Overview" at bounding box center [100, 407] width 124 height 29
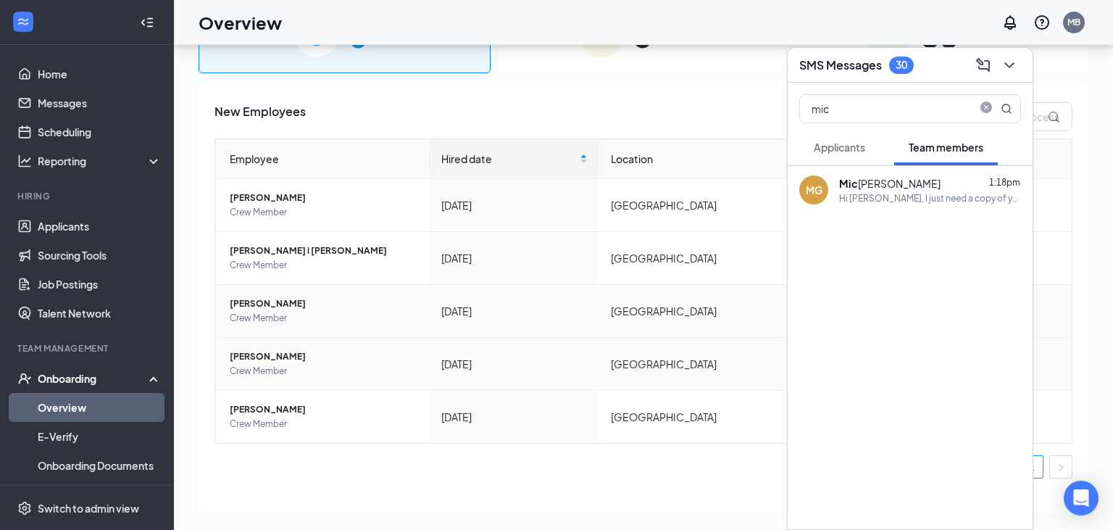
scroll to position [65, 0]
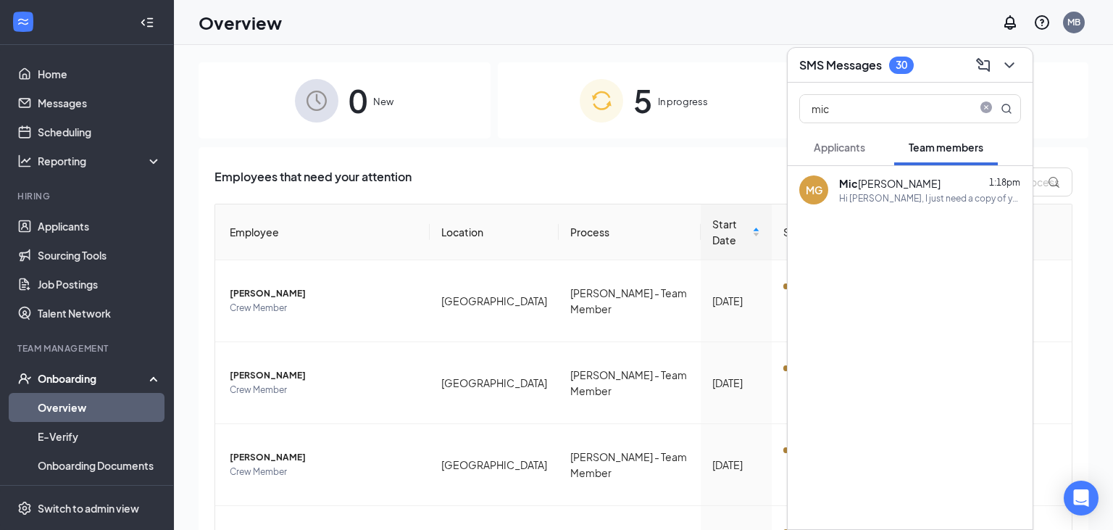
click at [670, 97] on span "In progress" at bounding box center [683, 101] width 50 height 14
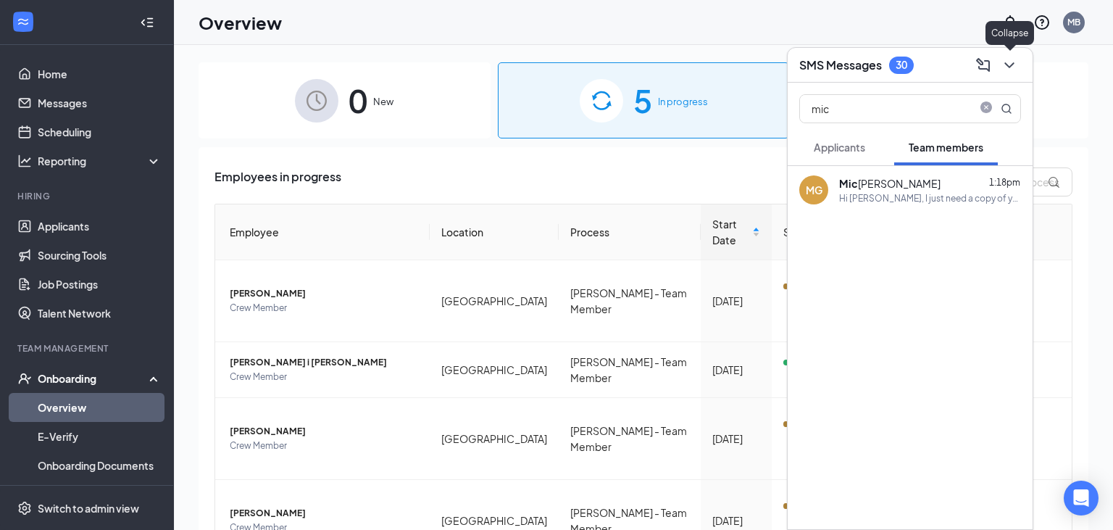
click at [1013, 68] on icon "ChevronDown" at bounding box center [1009, 65] width 17 height 17
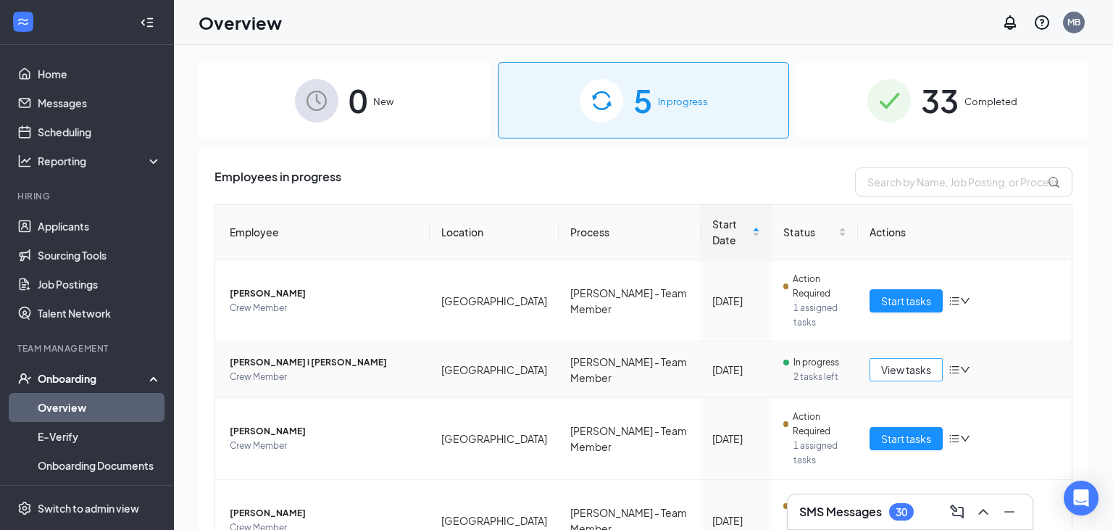
click at [926, 362] on span "View tasks" at bounding box center [906, 370] width 50 height 16
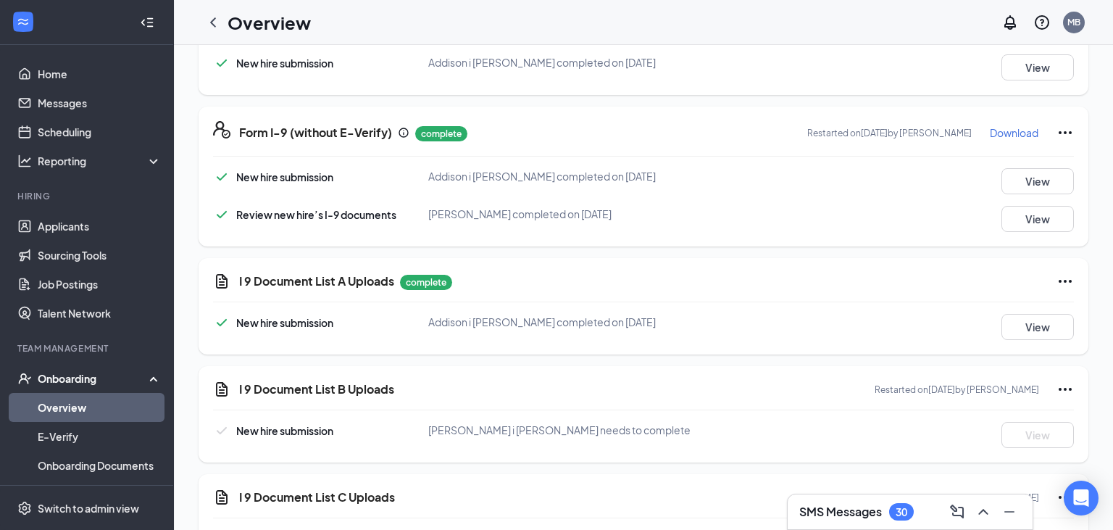
scroll to position [351, 0]
